Goal: Task Accomplishment & Management: Complete application form

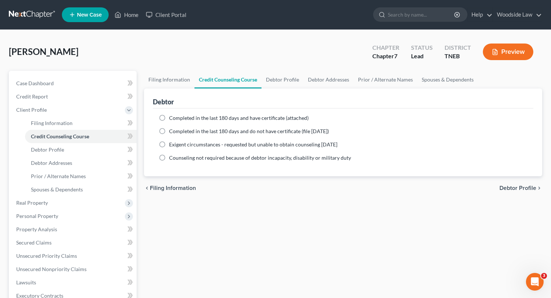
click at [169, 116] on label "Completed in the last 180 days and have certificate (attached)" at bounding box center [239, 117] width 140 height 7
click at [172, 116] on input "Completed in the last 180 days and have certificate (attached)" at bounding box center [174, 116] width 5 height 5
radio input "true"
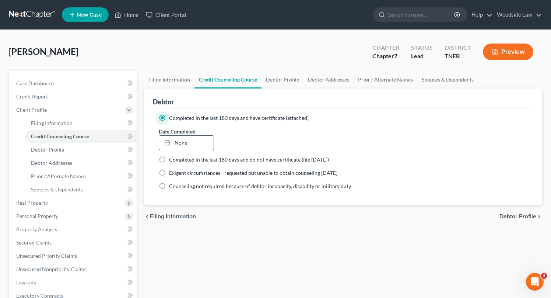
click at [181, 144] on link "None" at bounding box center [186, 143] width 55 height 14
type input "[DATE]"
click at [186, 143] on link "[DATE]" at bounding box center [186, 143] width 55 height 14
click at [505, 213] on span "Debtor Profile" at bounding box center [518, 216] width 37 height 6
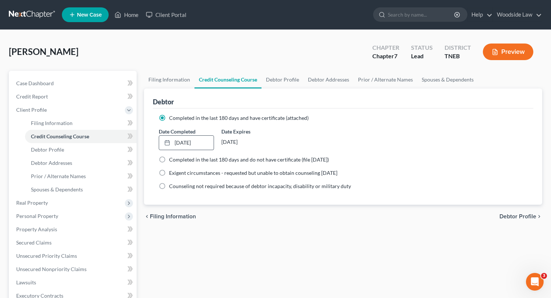
select select "0"
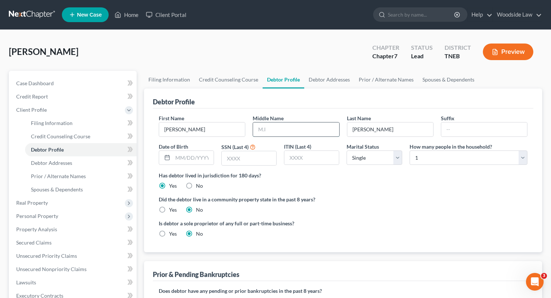
click at [286, 126] on input "text" at bounding box center [296, 129] width 86 height 14
type input "[PERSON_NAME]"
click at [253, 155] on input "text" at bounding box center [249, 158] width 55 height 14
type input "1177"
click at [388, 161] on select "Select Single Married Separated Divorced Widowed" at bounding box center [374, 157] width 55 height 15
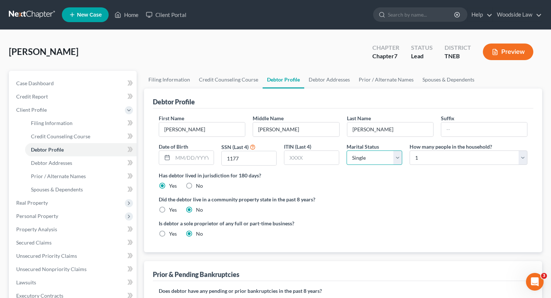
select select "3"
click at [347, 150] on select "Select Single Married Separated Divorced Widowed" at bounding box center [374, 157] width 55 height 15
click at [462, 159] on select "Select 1 2 3 4 5 6 7 8 9 10 11 12 13 14 15 16 17 18 19 20" at bounding box center [469, 157] width 118 height 15
select select "1"
click at [410, 150] on select "Select 1 2 3 4 5 6 7 8 9 10 11 12 13 14 15 16 17 18 19 20" at bounding box center [469, 157] width 118 height 15
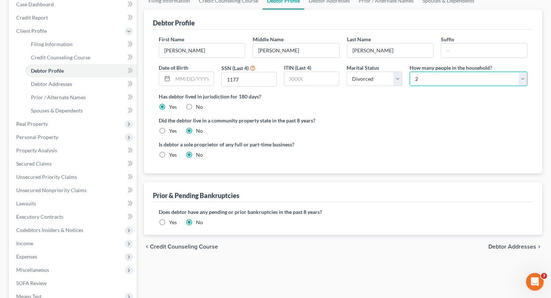
scroll to position [81, 0]
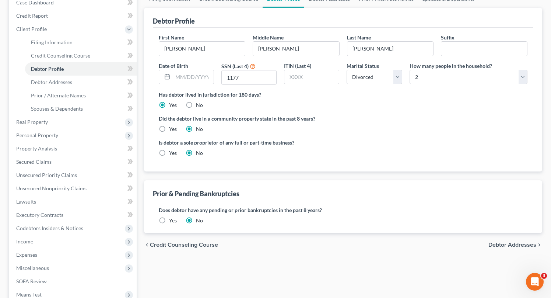
click at [493, 246] on span "Debtor Addresses" at bounding box center [512, 245] width 48 height 6
select select "0"
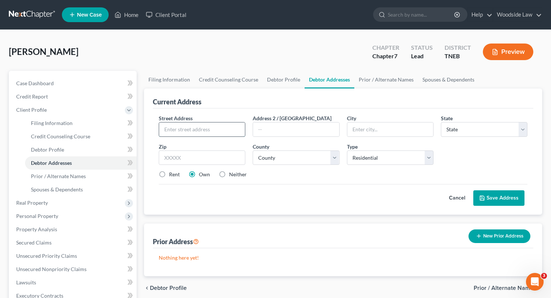
click at [228, 129] on input "text" at bounding box center [202, 129] width 86 height 14
type input "[GEOGRAPHIC_DATA][US_STATE]"
type input "37840"
type input "[PERSON_NAME] Springs"
select select "44"
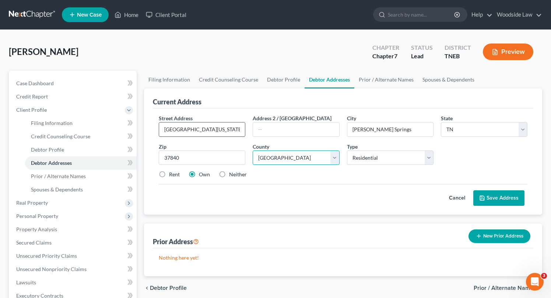
select select "72"
click at [229, 172] on label "Neither" at bounding box center [238, 174] width 18 height 7
click at [232, 172] on input "Neither" at bounding box center [234, 173] width 5 height 5
radio input "true"
click at [495, 197] on button "Save Address" at bounding box center [498, 197] width 51 height 15
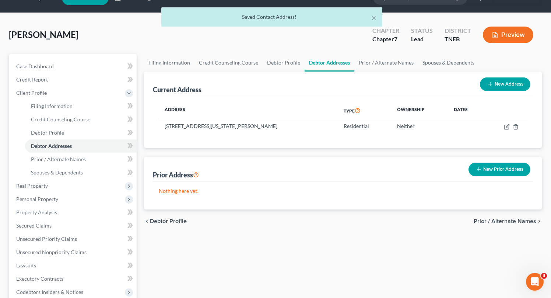
click at [487, 218] on span "Prior / Alternate Names" at bounding box center [505, 221] width 63 height 6
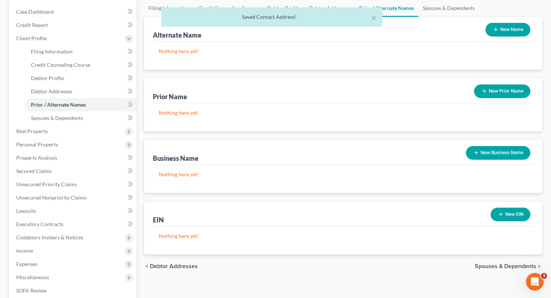
scroll to position [72, 0]
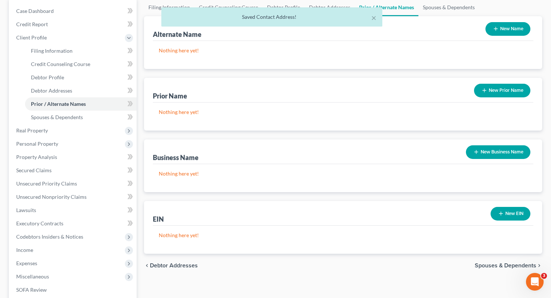
click at [489, 264] on span "Spouses & Dependents" at bounding box center [506, 265] width 62 height 6
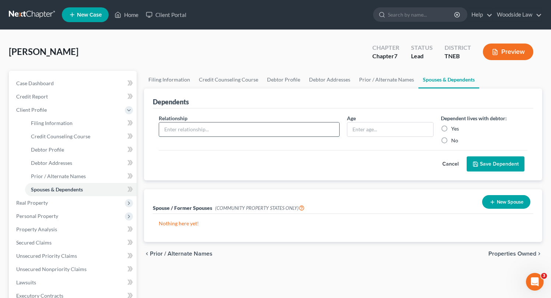
click at [256, 126] on input "text" at bounding box center [249, 129] width 180 height 14
type input "Child"
click at [372, 131] on input "text" at bounding box center [390, 129] width 86 height 14
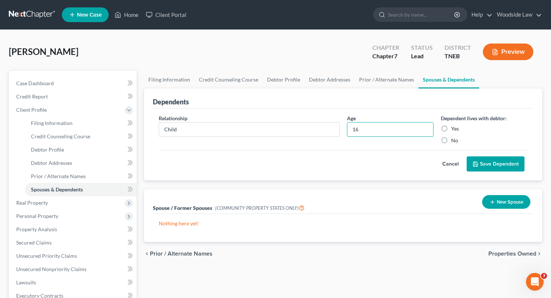
type input "16"
click at [451, 125] on label "Yes" at bounding box center [455, 128] width 8 height 7
click at [454, 125] on input "Yes" at bounding box center [456, 127] width 5 height 5
radio input "true"
click at [504, 159] on button "Save Dependent" at bounding box center [496, 163] width 58 height 15
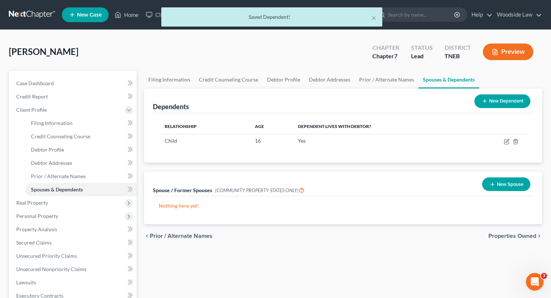
click at [498, 234] on span "Properties Owned" at bounding box center [512, 236] width 48 height 6
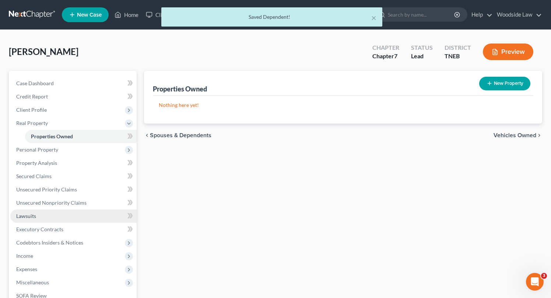
scroll to position [106, 0]
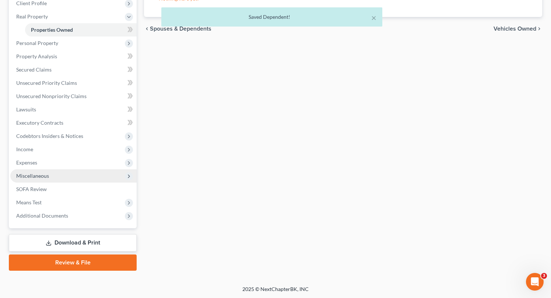
click at [37, 179] on span "Miscellaneous" at bounding box center [73, 175] width 126 height 13
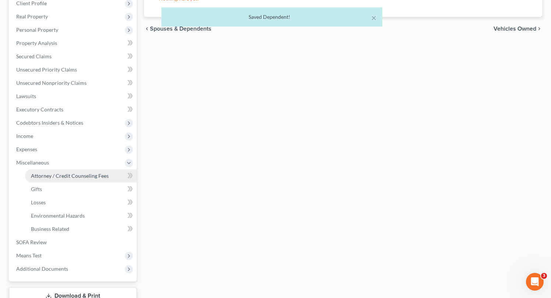
click at [50, 176] on span "Attorney / Credit Counseling Fees" at bounding box center [70, 175] width 78 height 6
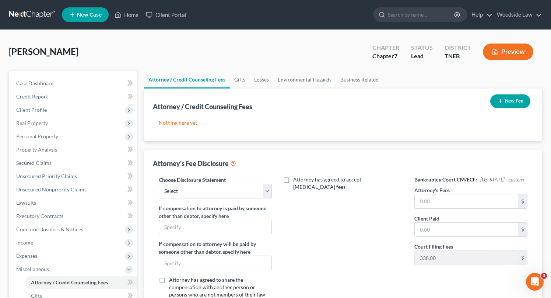
click at [502, 97] on button "New Fee" at bounding box center [510, 101] width 40 height 14
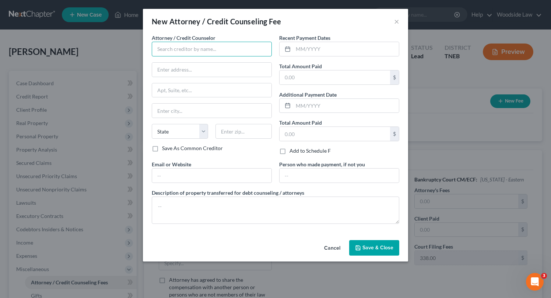
click at [227, 44] on input "text" at bounding box center [212, 49] width 120 height 15
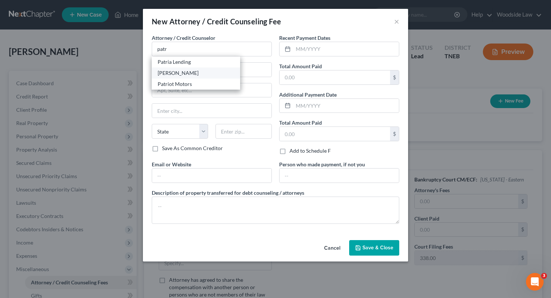
click at [217, 73] on div "[PERSON_NAME]" at bounding box center [196, 72] width 77 height 7
type input "[PERSON_NAME]"
type input "[STREET_ADDRESS]"
type input "Suite 504"
type input "[GEOGRAPHIC_DATA]"
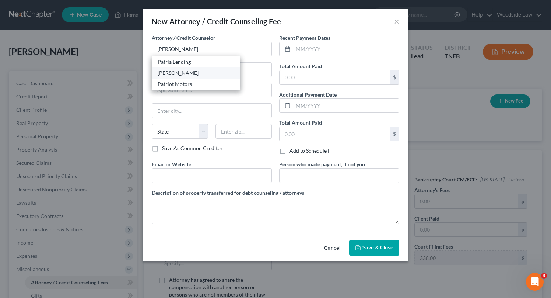
select select "44"
type input "37922"
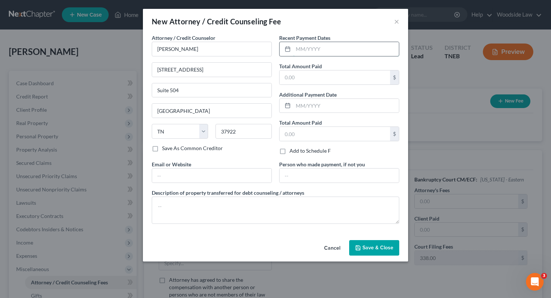
click at [350, 46] on input "text" at bounding box center [346, 49] width 106 height 14
type input "08/2025"
click at [339, 78] on input "text" at bounding box center [335, 77] width 111 height 14
type input "950.00"
click at [202, 173] on input "text" at bounding box center [211, 175] width 119 height 14
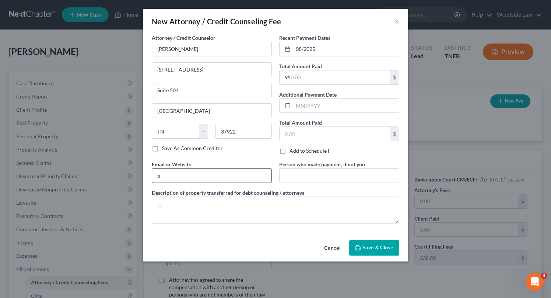
type input "[EMAIL_ADDRESS][DOMAIN_NAME]"
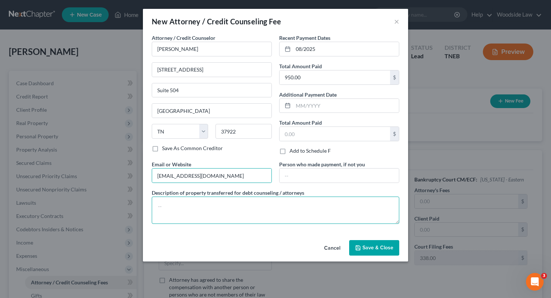
click at [227, 200] on textarea at bounding box center [276, 209] width 248 height 27
type textarea "Attorney Fees"
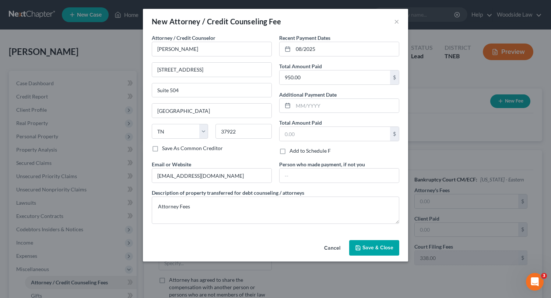
click at [371, 247] on span "Save & Close" at bounding box center [378, 247] width 31 height 6
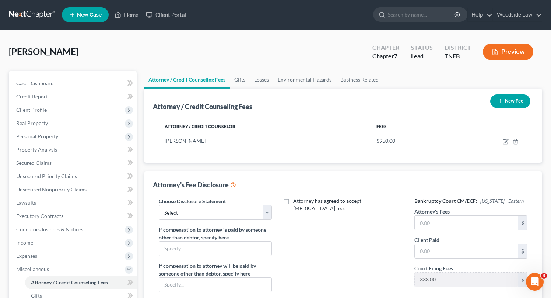
click at [505, 103] on button "New Fee" at bounding box center [510, 101] width 40 height 14
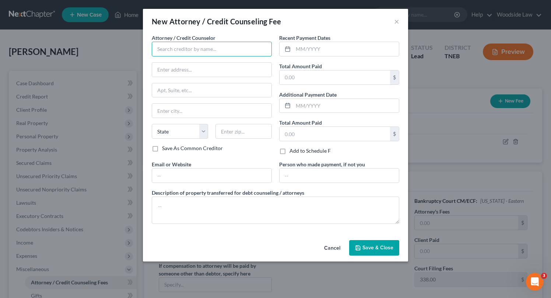
click at [202, 52] on input "text" at bounding box center [212, 49] width 120 height 15
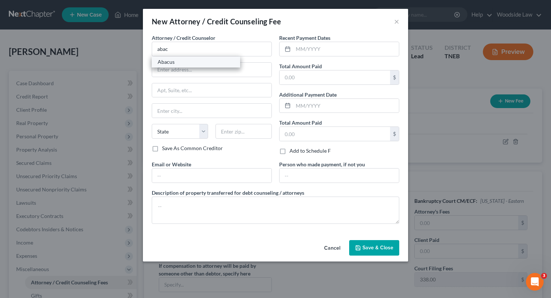
click at [196, 63] on div "Abacus" at bounding box center [196, 61] width 77 height 7
type input "Abacus"
type input "[STREET_ADDRESS]"
type input "Encino"
select select "4"
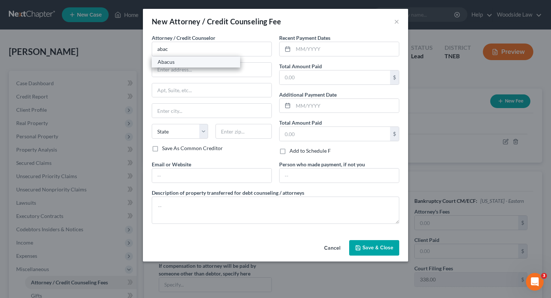
type input "91436"
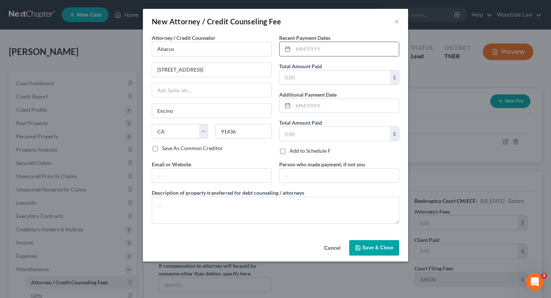
click at [321, 45] on input "text" at bounding box center [346, 49] width 106 height 14
type input "08/2025"
click at [328, 75] on input "text" at bounding box center [335, 77] width 111 height 14
type input "25.00"
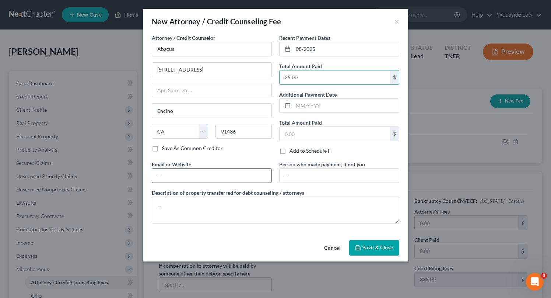
click at [212, 172] on input "text" at bounding box center [211, 175] width 119 height 14
type input "[DOMAIN_NAME]"
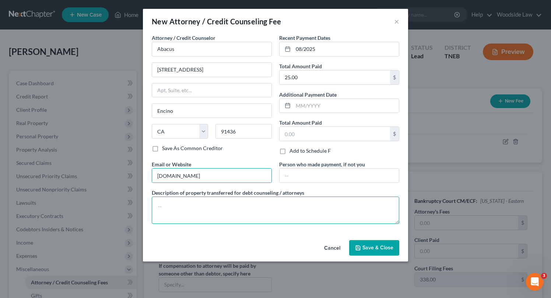
click at [209, 205] on textarea at bounding box center [276, 209] width 248 height 27
type textarea "Credit Counseling"
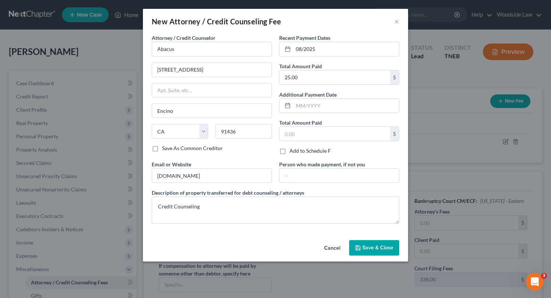
click at [377, 251] on button "Save & Close" at bounding box center [374, 247] width 50 height 15
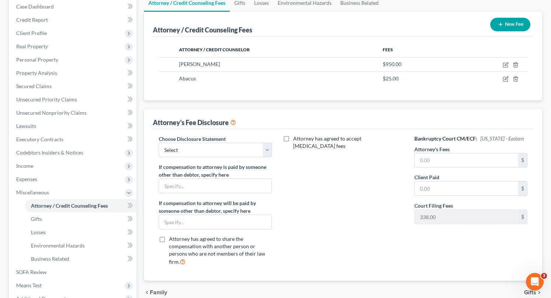
scroll to position [160, 0]
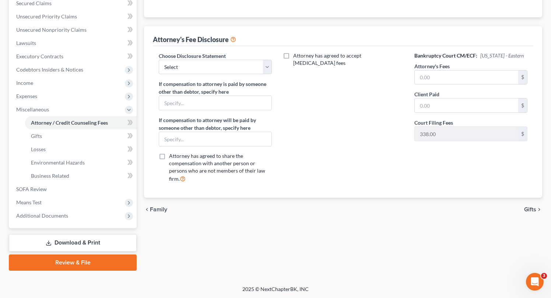
click at [530, 208] on span "Gifts" at bounding box center [530, 209] width 12 height 6
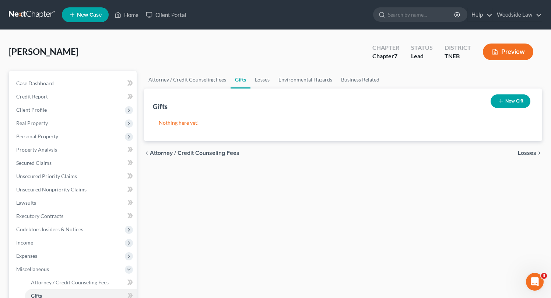
click at [530, 153] on span "Losses" at bounding box center [527, 153] width 18 height 6
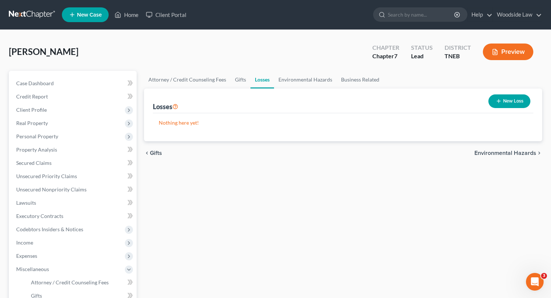
click at [523, 153] on span "Environmental Hazards" at bounding box center [505, 153] width 62 height 6
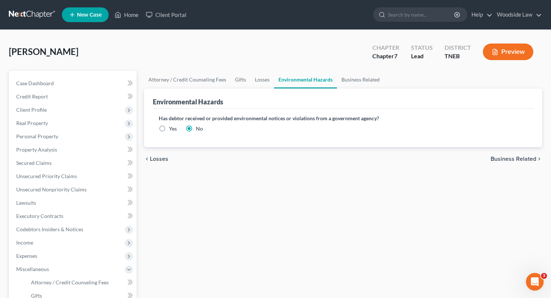
click at [498, 156] on span "Business Related" at bounding box center [514, 159] width 46 height 6
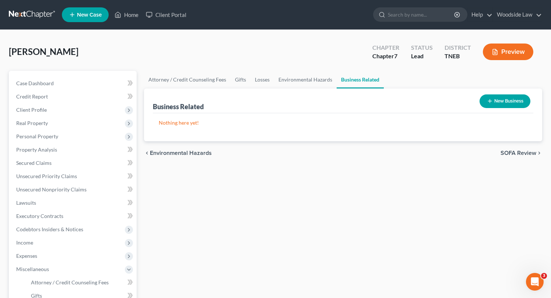
click at [521, 150] on span "SOFA Review" at bounding box center [519, 153] width 36 height 6
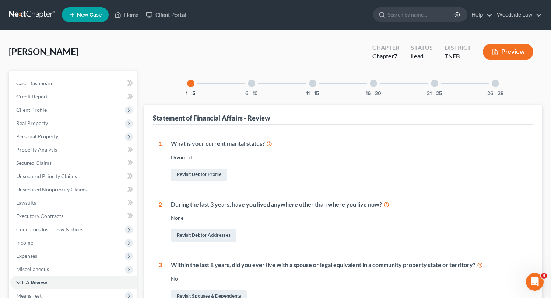
scroll to position [205, 0]
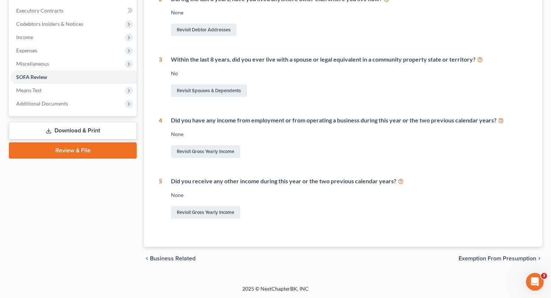
click at [503, 262] on div "chevron_left Business Related Exemption from Presumption chevron_right" at bounding box center [343, 258] width 398 height 24
click at [501, 255] on span "Exemption from Presumption" at bounding box center [498, 258] width 78 height 6
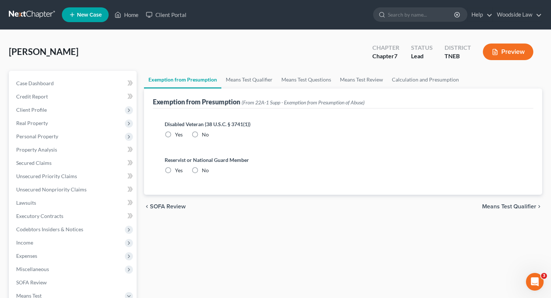
click at [202, 134] on label "No" at bounding box center [205, 134] width 7 height 7
click at [205, 134] on input "No" at bounding box center [207, 133] width 5 height 5
radio input "true"
click at [202, 169] on label "No" at bounding box center [205, 170] width 7 height 7
click at [205, 169] on input "No" at bounding box center [207, 169] width 5 height 5
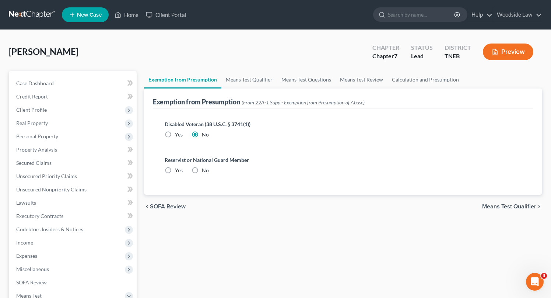
radio input "true"
click at [518, 206] on span "Means Test Qualifier" at bounding box center [509, 206] width 54 height 6
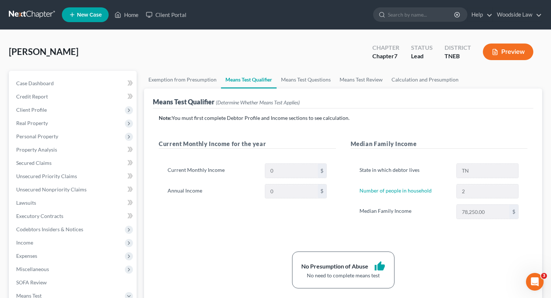
scroll to position [160, 0]
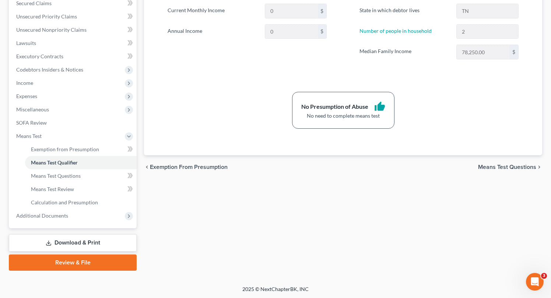
click at [509, 166] on span "Means Test Questions" at bounding box center [507, 167] width 58 height 6
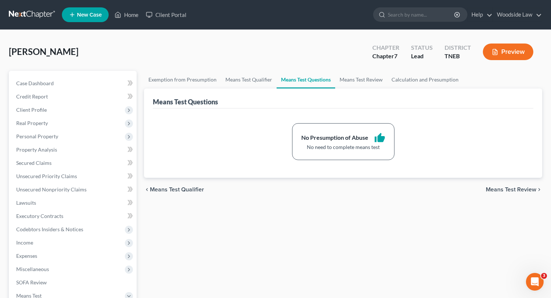
click at [522, 187] on span "Means Test Review" at bounding box center [511, 189] width 50 height 6
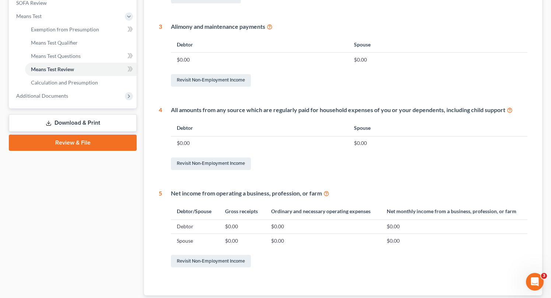
scroll to position [328, 0]
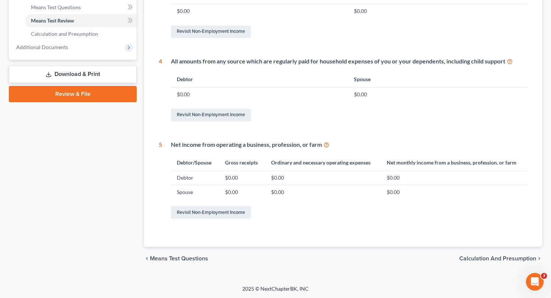
click at [502, 258] on span "Calculation and Presumption" at bounding box center [497, 258] width 77 height 6
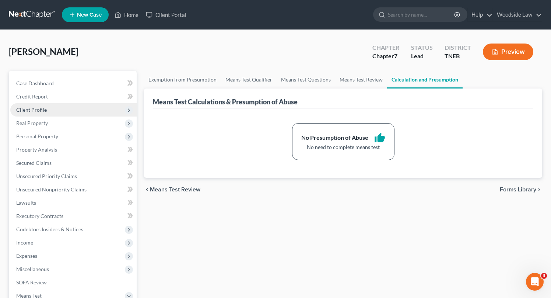
click at [31, 112] on span "Client Profile" at bounding box center [31, 109] width 31 height 6
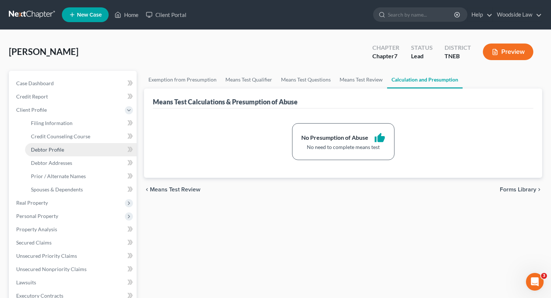
click at [52, 148] on span "Debtor Profile" at bounding box center [47, 149] width 33 height 6
select select "3"
select select "1"
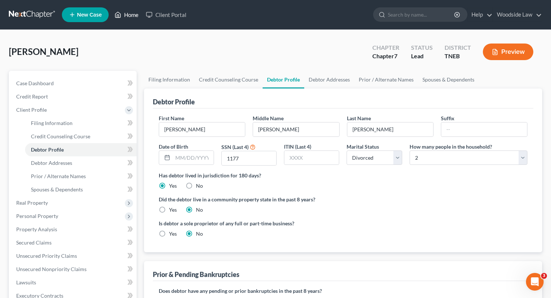
click at [127, 15] on link "Home" at bounding box center [126, 14] width 31 height 13
